Goal: Task Accomplishment & Management: Complete application form

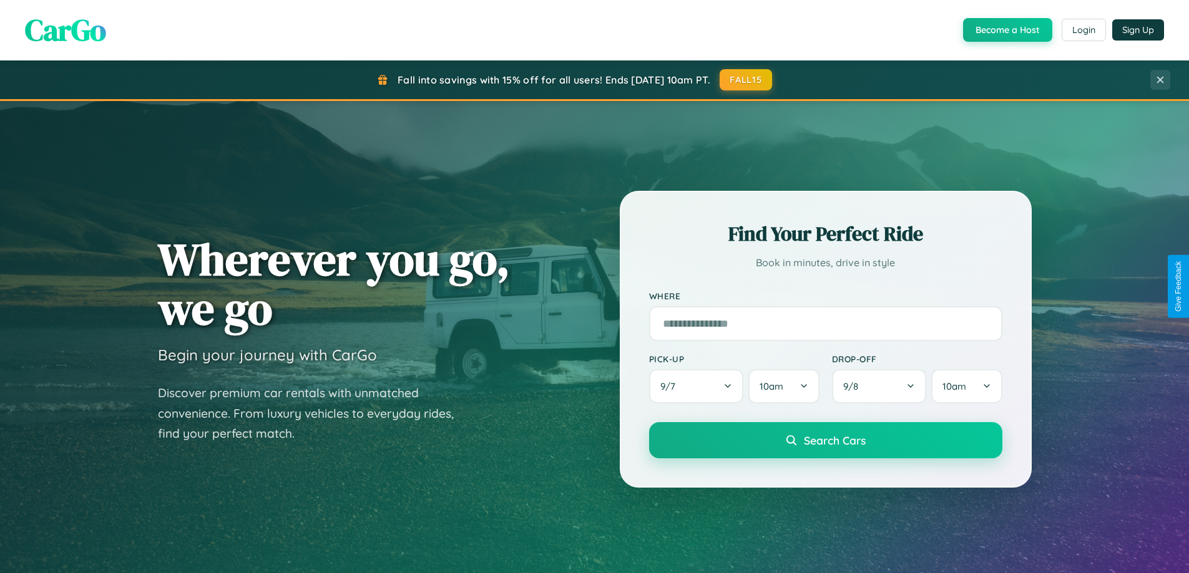
scroll to position [2401, 0]
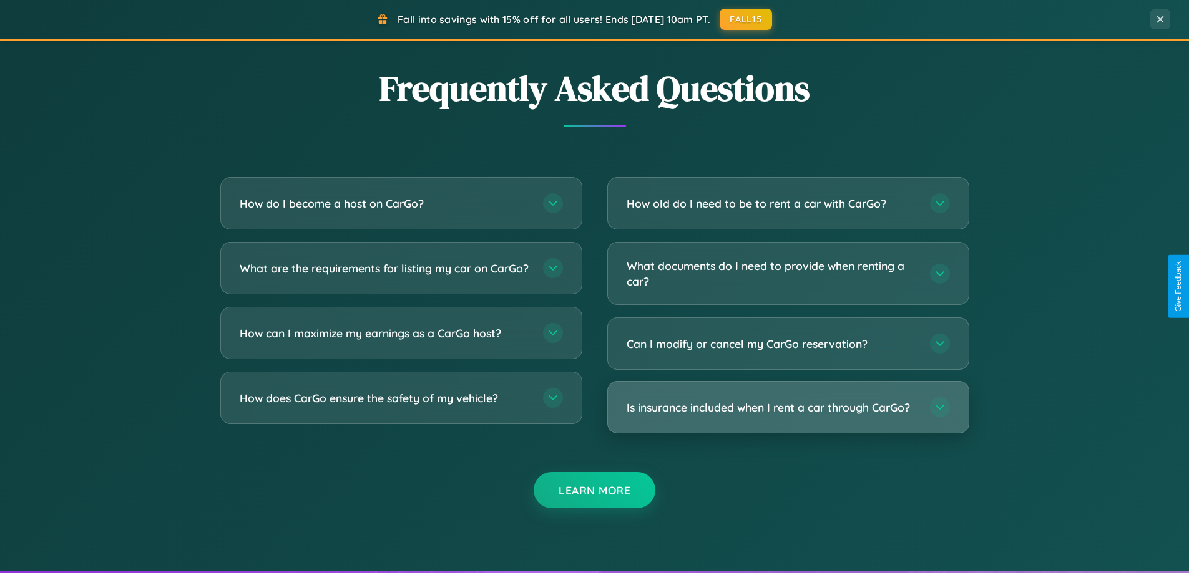
click at [787, 407] on h3 "Is insurance included when I rent a car through CarGo?" at bounding box center [771, 408] width 291 height 16
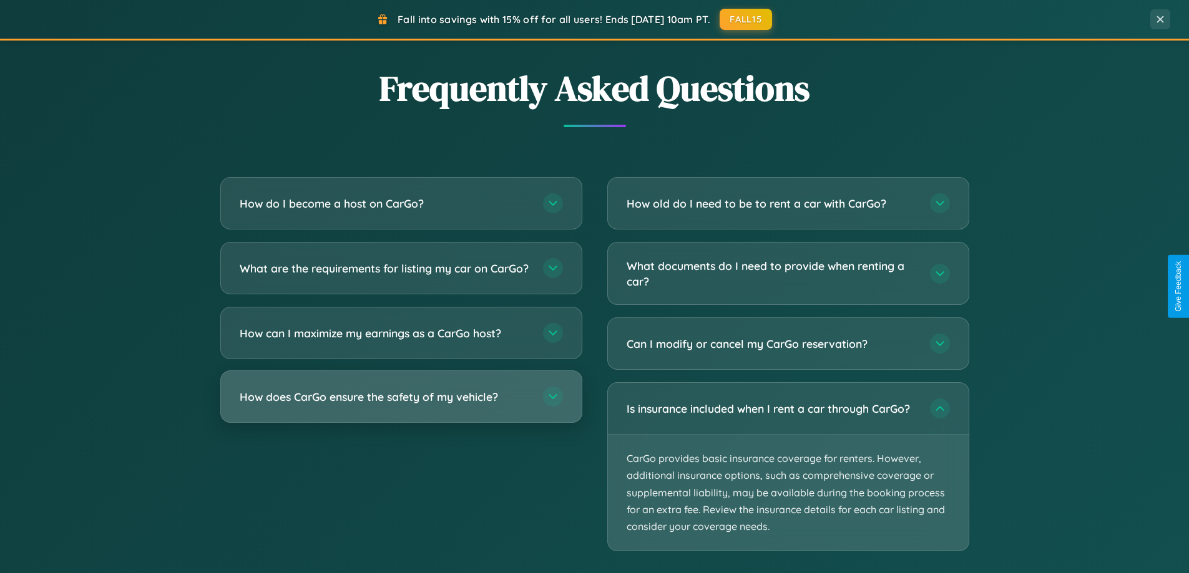
click at [401, 405] on h3 "How does CarGo ensure the safety of my vehicle?" at bounding box center [385, 397] width 291 height 16
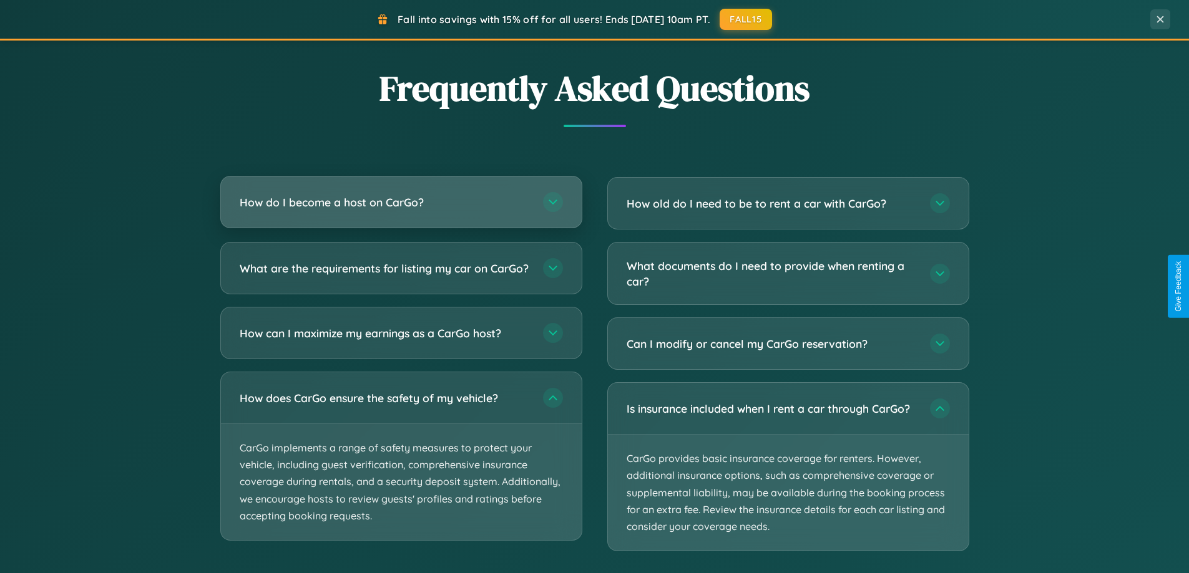
click at [401, 203] on h3 "How do I become a host on CarGo?" at bounding box center [385, 203] width 291 height 16
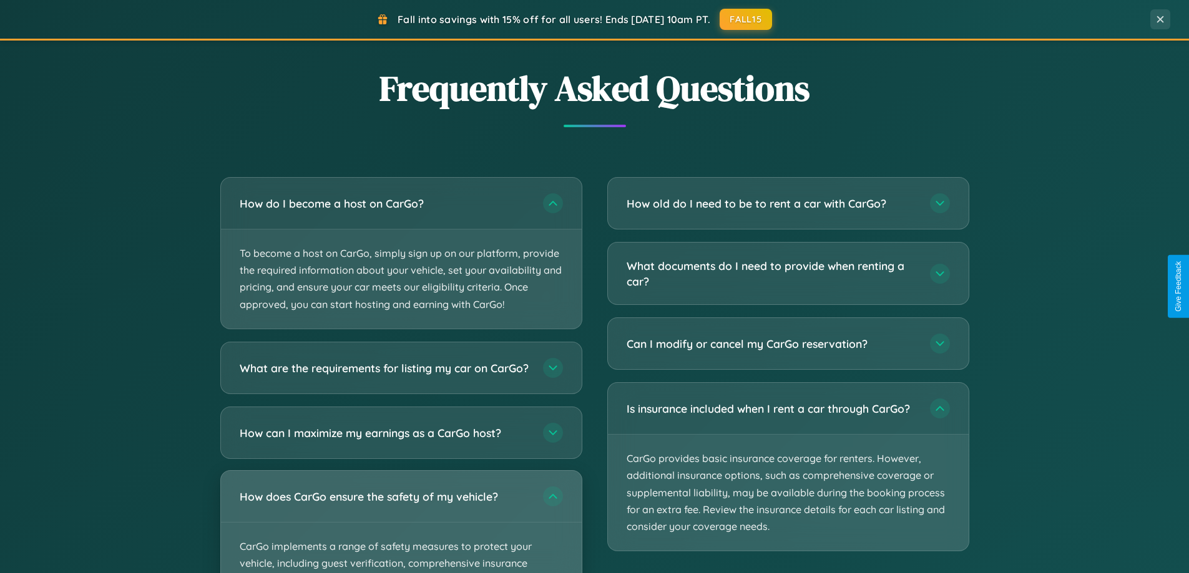
click at [401, 522] on div "How does CarGo ensure the safety of my vehicle?" at bounding box center [401, 496] width 361 height 51
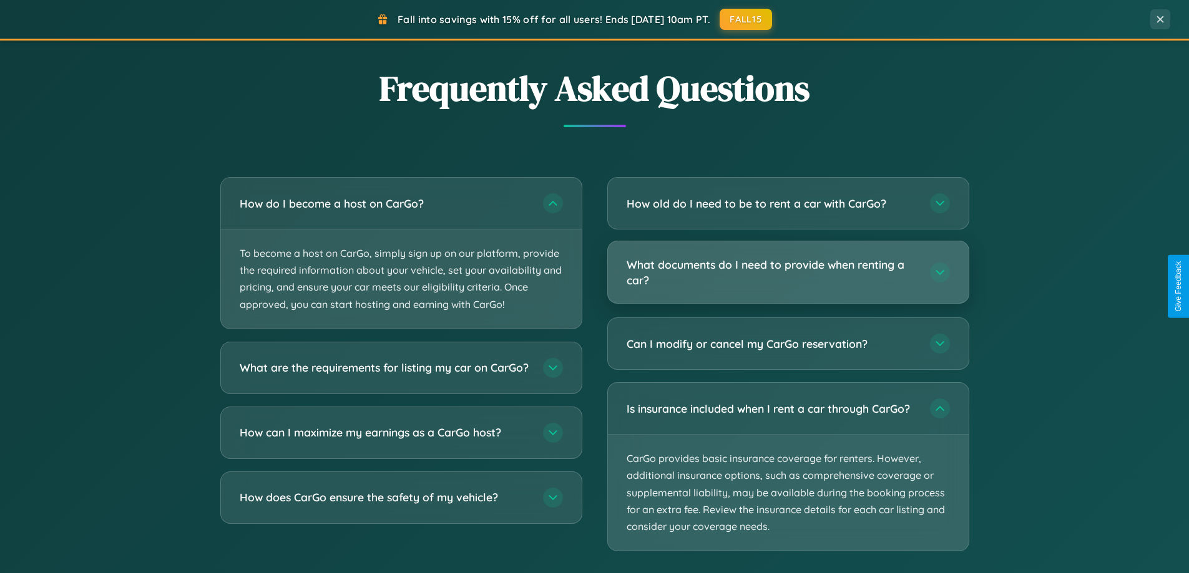
click at [787, 272] on h3 "What documents do I need to provide when renting a car?" at bounding box center [771, 272] width 291 height 31
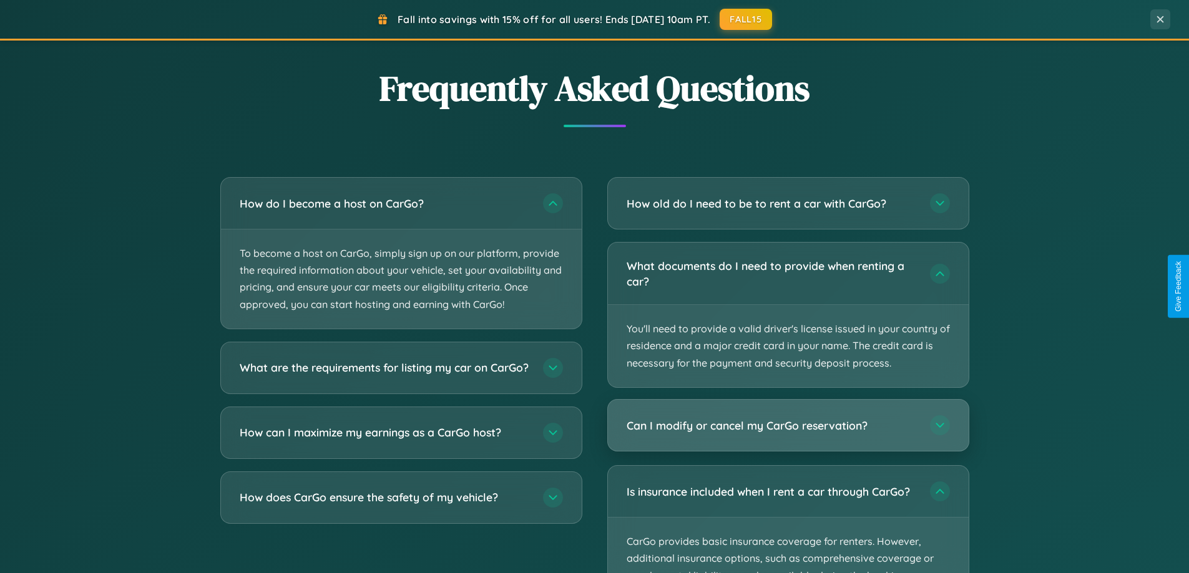
click at [787, 426] on h3 "Can I modify or cancel my CarGo reservation?" at bounding box center [771, 426] width 291 height 16
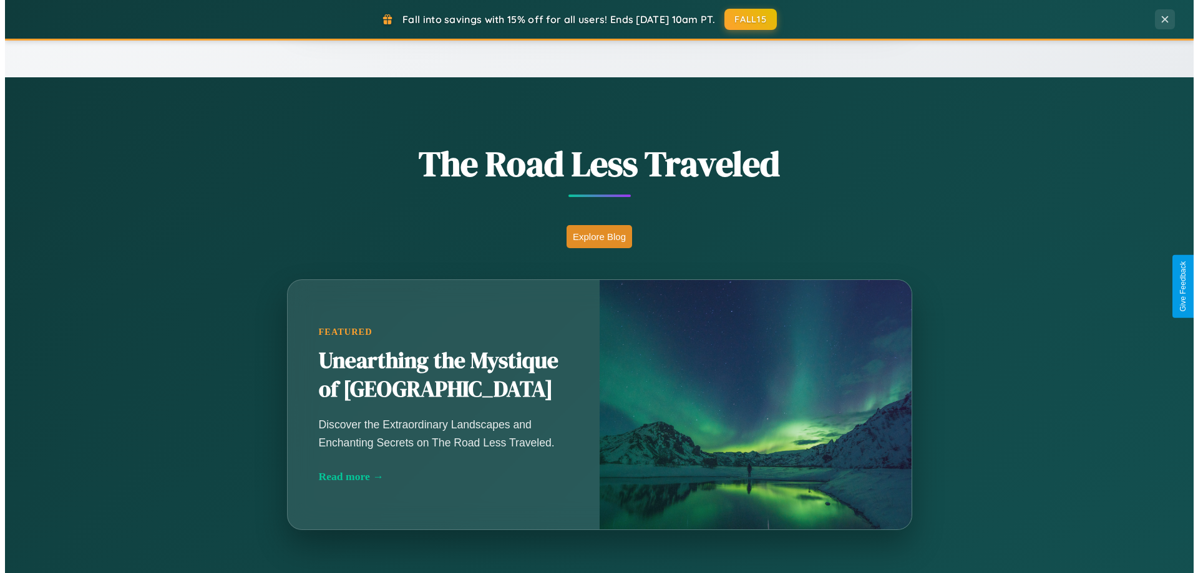
scroll to position [0, 0]
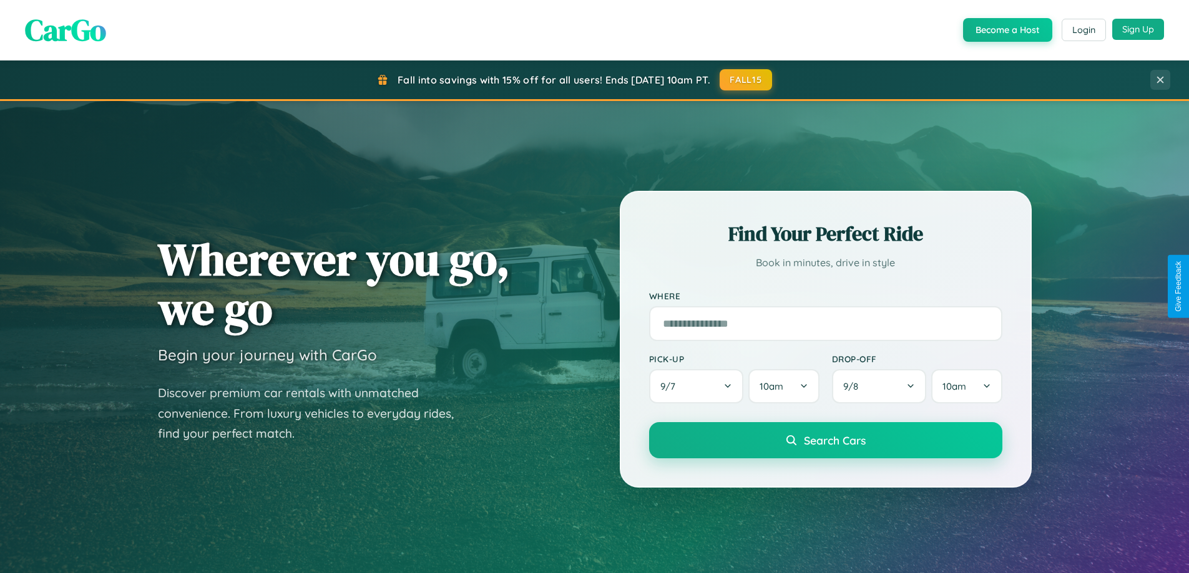
click at [1137, 29] on button "Sign Up" at bounding box center [1138, 29] width 52 height 21
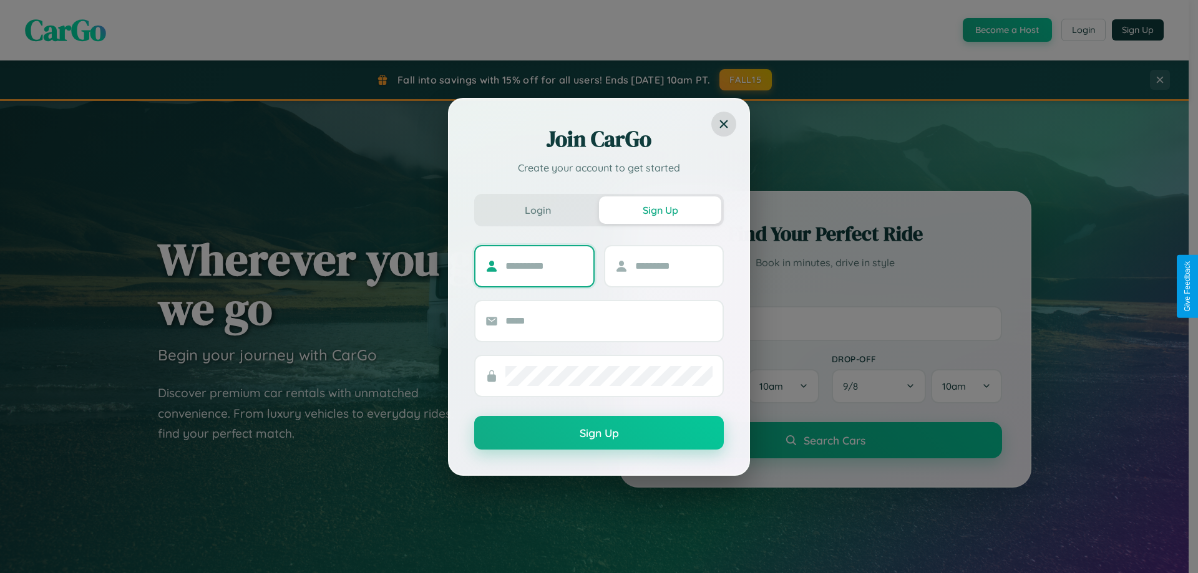
click at [544, 266] on input "text" at bounding box center [544, 266] width 78 height 20
type input "*******"
click at [673, 266] on input "text" at bounding box center [674, 266] width 78 height 20
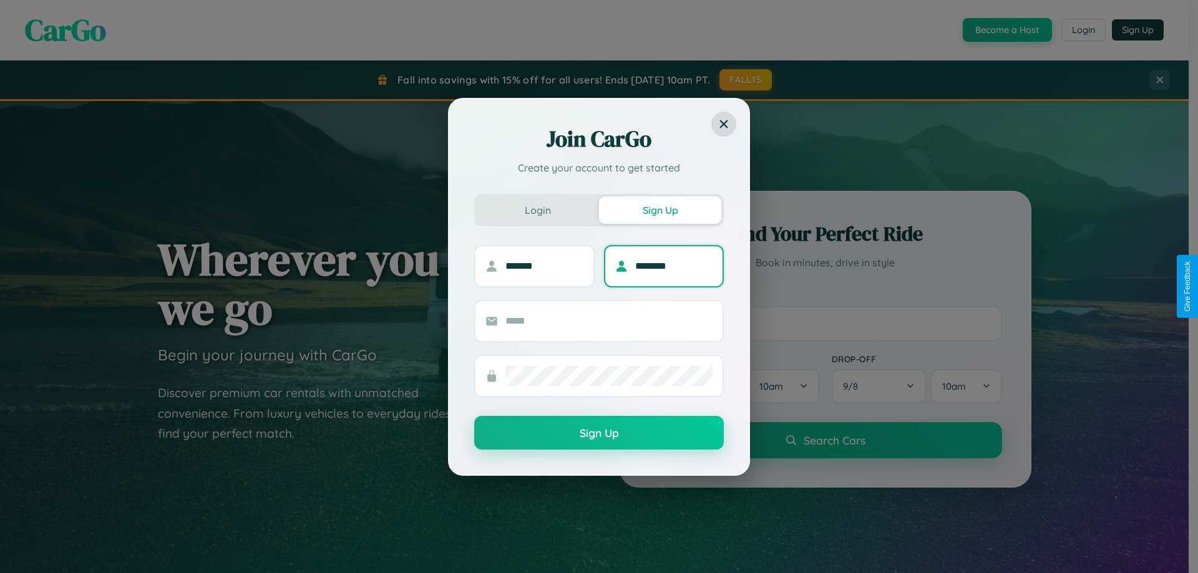
type input "********"
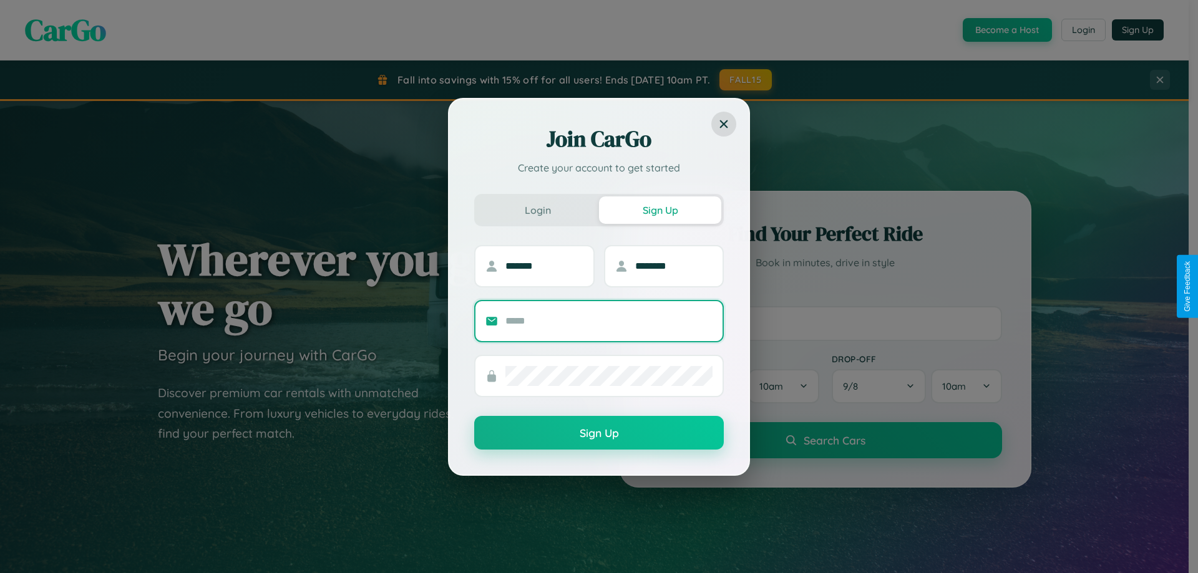
click at [609, 321] on input "text" at bounding box center [608, 321] width 207 height 20
type input "**********"
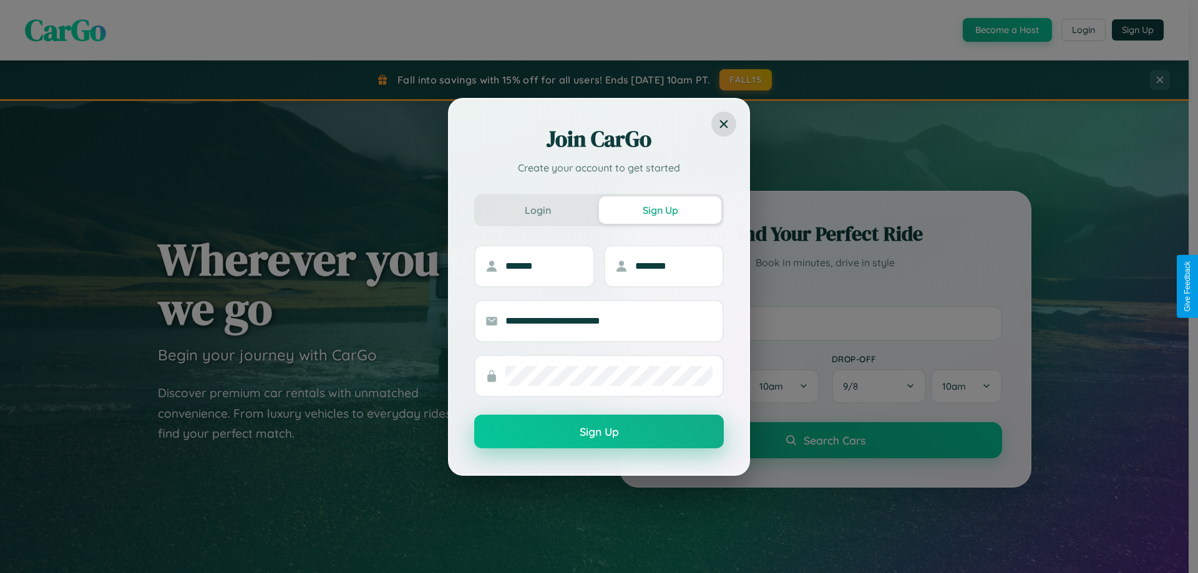
click at [599, 432] on button "Sign Up" at bounding box center [599, 432] width 250 height 34
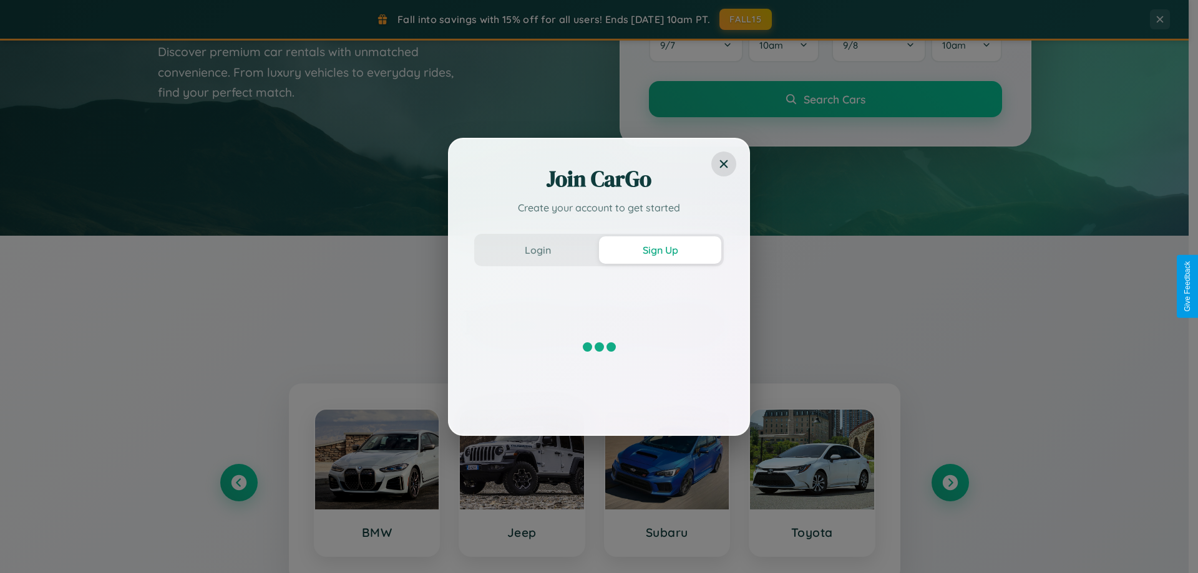
scroll to position [538, 0]
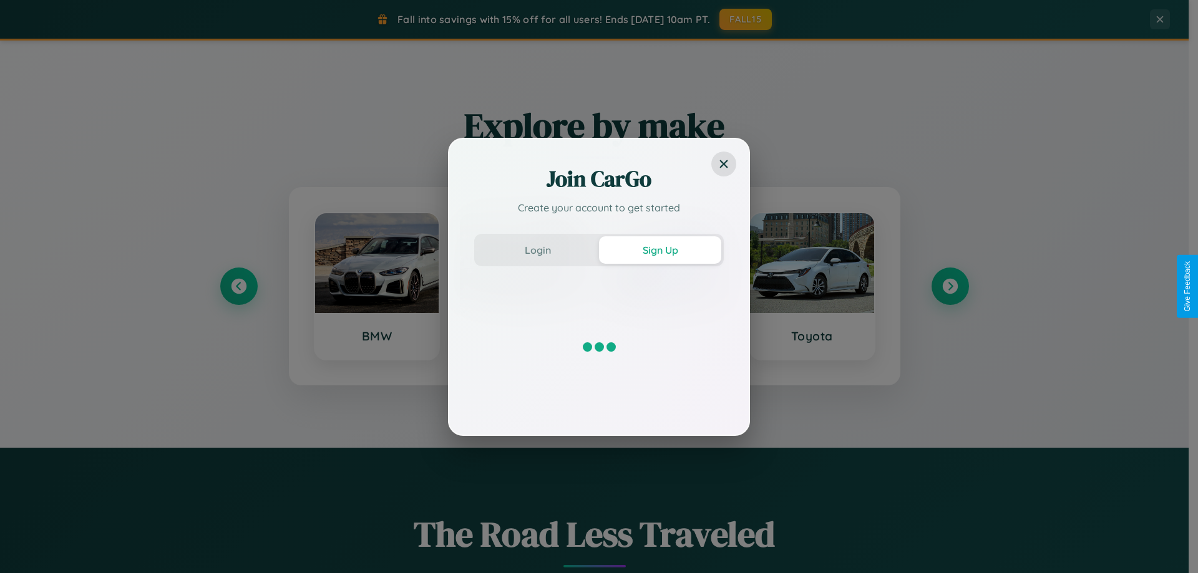
click at [376, 286] on div "Join CarGo Create your account to get started Login Sign Up" at bounding box center [599, 286] width 1198 height 573
